Goal: Task Accomplishment & Management: Complete application form

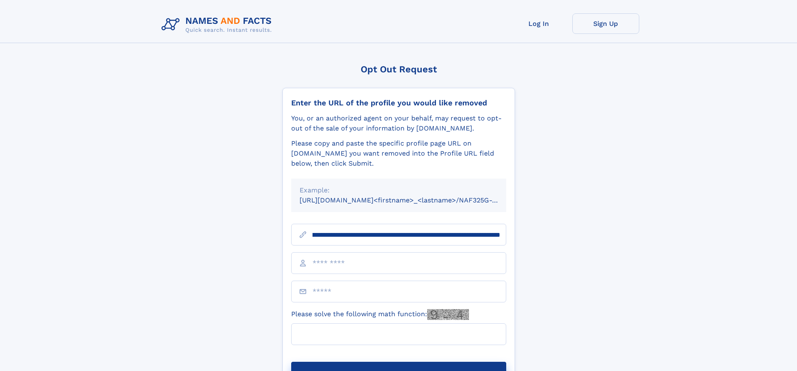
scroll to position [0, 95]
type input "**********"
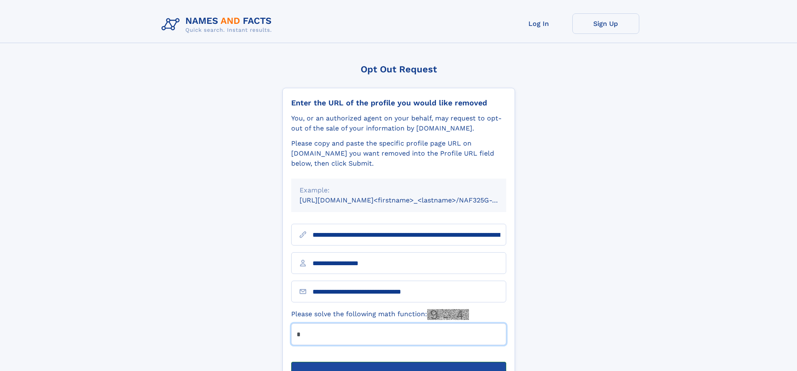
type input "*"
click at [398, 362] on button "Submit Opt Out Request" at bounding box center [398, 375] width 215 height 27
